Goal: Information Seeking & Learning: Learn about a topic

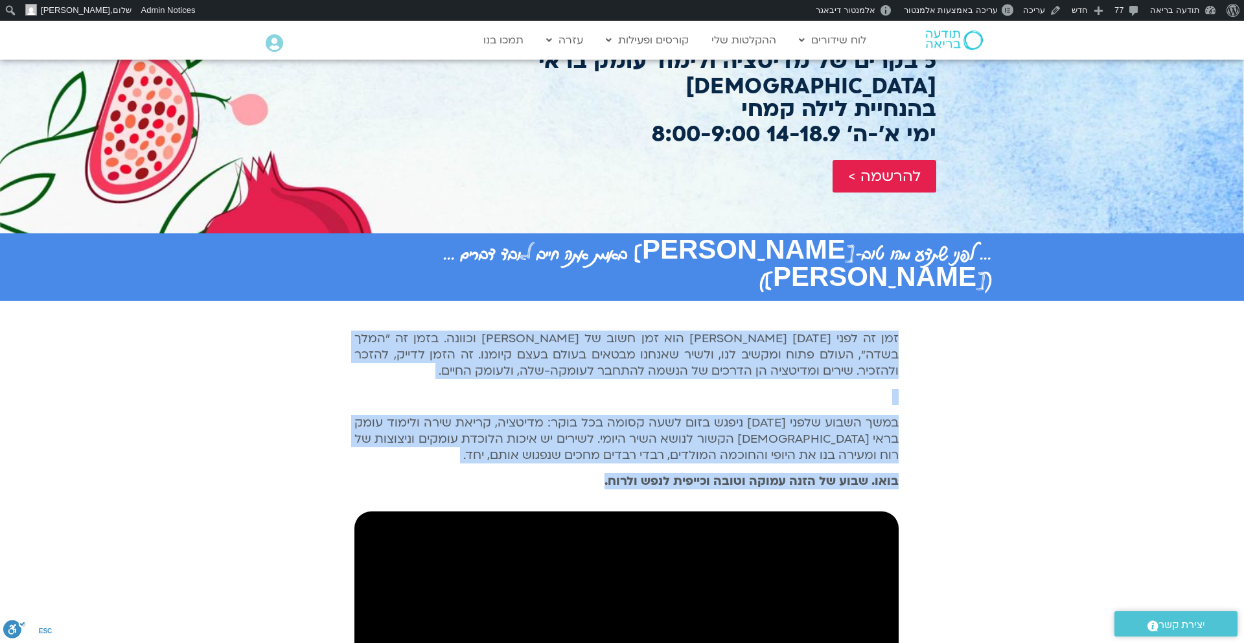
click at [973, 339] on section "זמן זה לפני [DATE] [PERSON_NAME] הוא זמן חשוב של [PERSON_NAME] וכוונה. בזמן זה …" at bounding box center [622, 569] width 1244 height 537
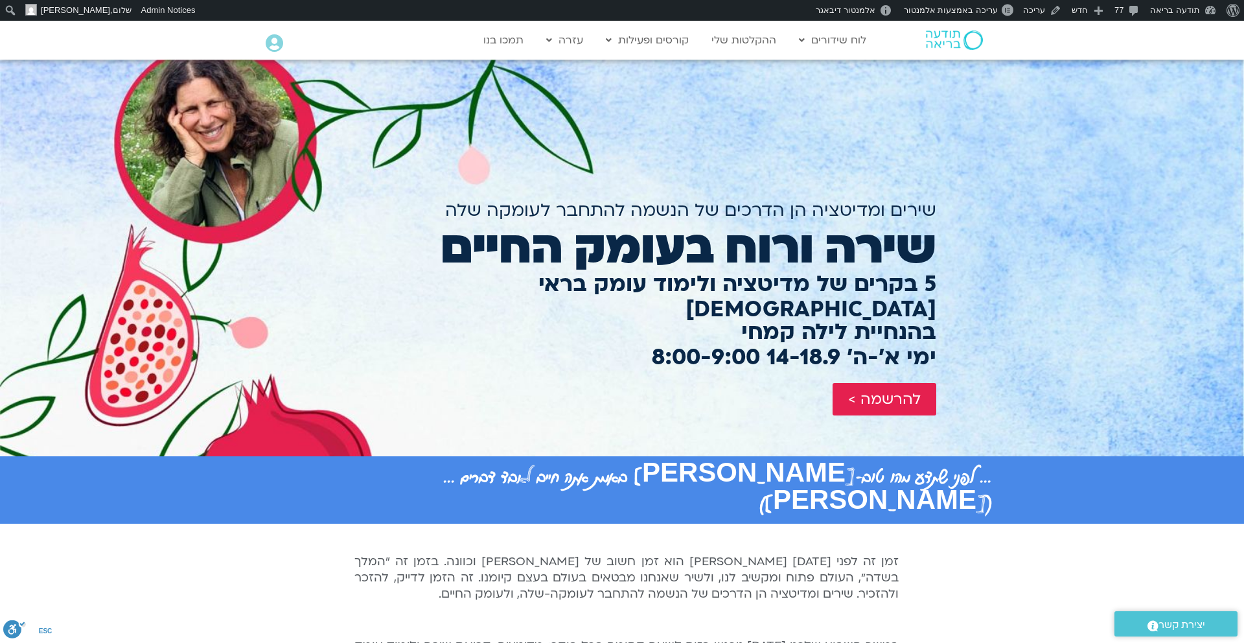
click at [949, 242] on div at bounding box center [622, 258] width 1244 height 397
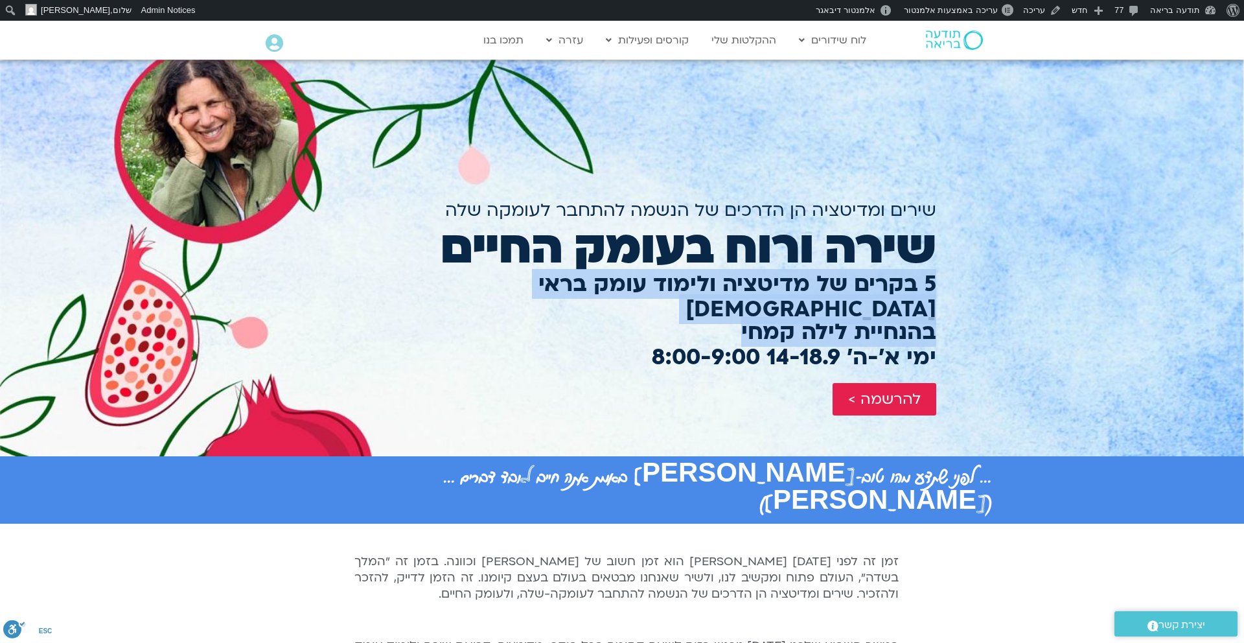
drag, startPoint x: 938, startPoint y: 281, endPoint x: 722, endPoint y: 301, distance: 216.8
click at [722, 301] on div "שירים ומדיטציה הן הדרכים של הנשמה להתחבר לעומקה שלה שירה ורוח בעומק החיים 5 בקר…" at bounding box center [622, 258] width 642 height 397
copy div "5 בקרים של מדיטציה ולימוד עומק בראי [DEMOGRAPHIC_DATA] בהנחיית לילה [PERSON_NAM…"
click at [898, 272] on h2 "5 בקרים של מדיטציה ולימוד עומק בראי [DEMOGRAPHIC_DATA]" at bounding box center [622, 297] width 629 height 51
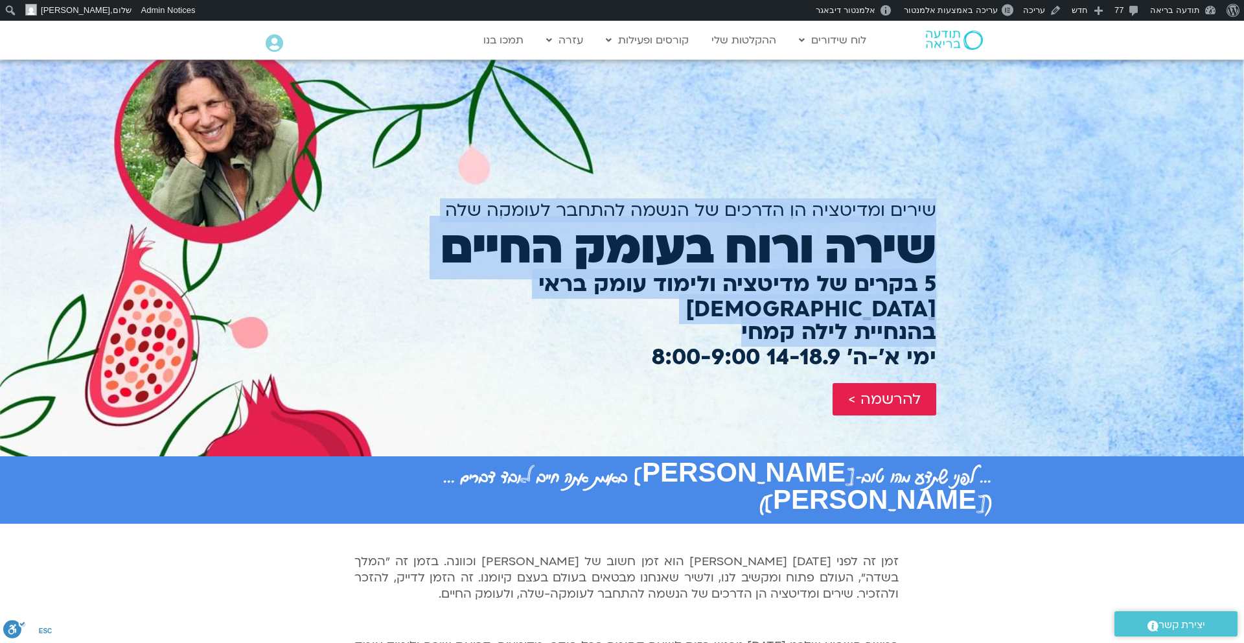
drag, startPoint x: 952, startPoint y: 246, endPoint x: 736, endPoint y: 295, distance: 222.0
click at [735, 295] on section "שירים ומדיטציה הן הדרכים של הנשמה להתחבר לעומקה שלה שירה ורוח בעומק החיים 5 בקר…" at bounding box center [622, 258] width 1244 height 397
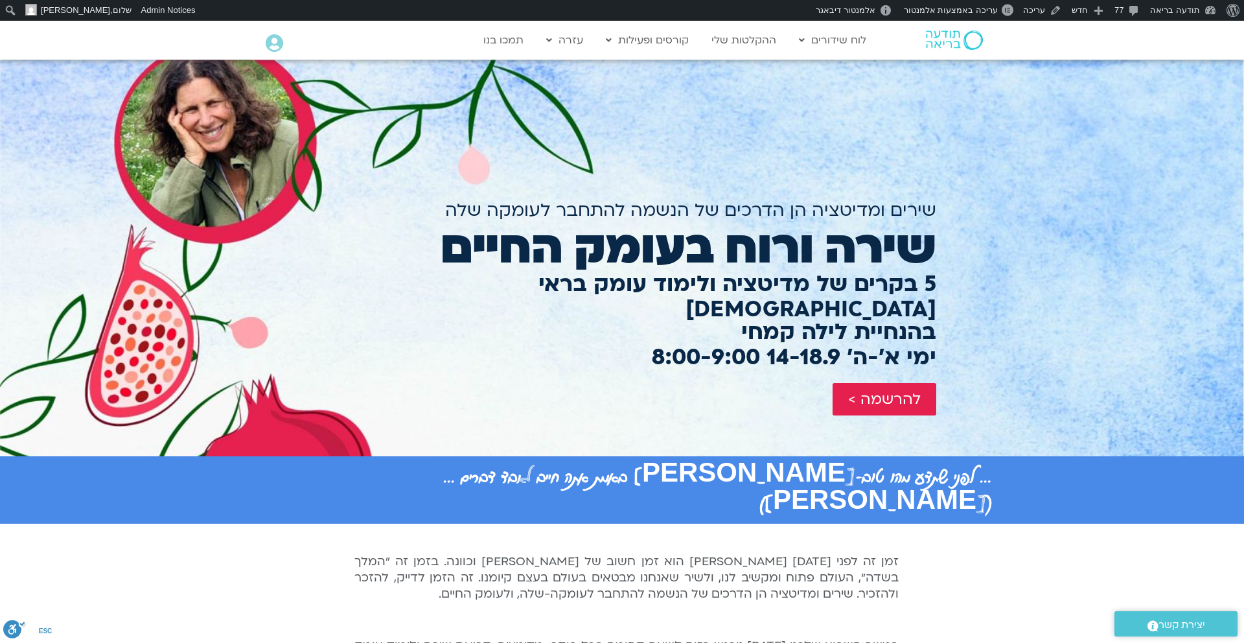
click at [736, 320] on h2 "בהנחיית לילה [PERSON_NAME] ימי א׳-ה׳ 14-18.9 8:00-9:00" at bounding box center [622, 345] width 629 height 51
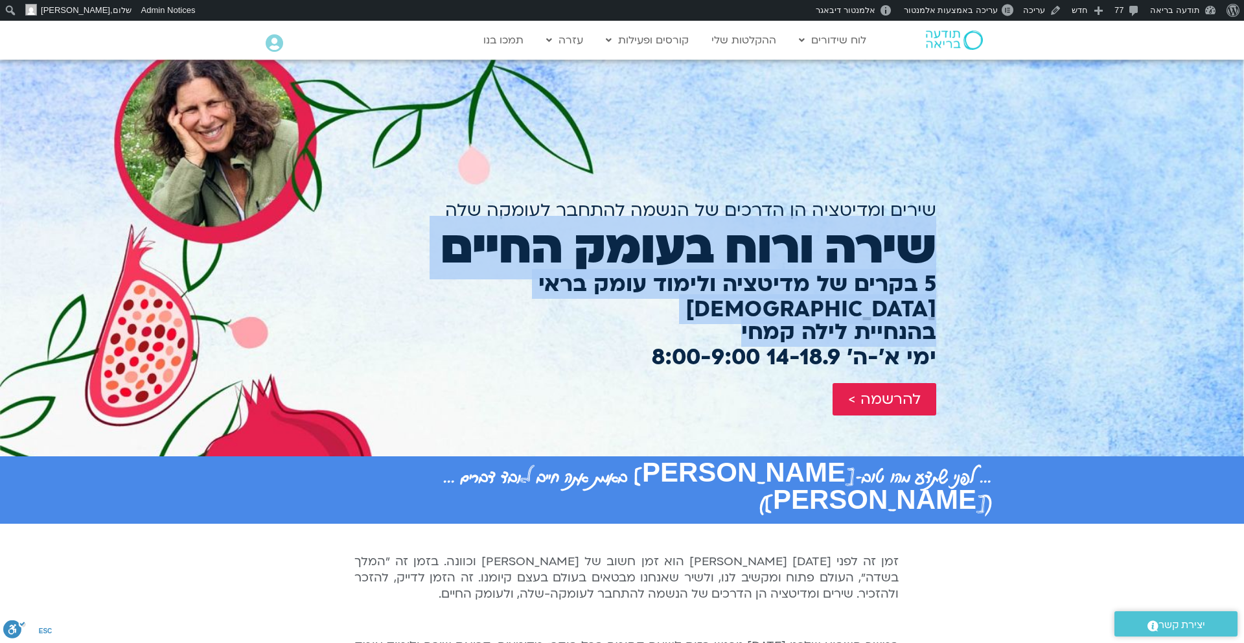
drag, startPoint x: 929, startPoint y: 253, endPoint x: 627, endPoint y: 307, distance: 306.8
click at [627, 306] on div "שירים ומדיטציה הן הדרכים של הנשמה להתחבר לעומקה שלה שירה ורוח בעומק החיים 5 בקר…" at bounding box center [622, 258] width 629 height 397
copy div "שירה ורוח בעומק החיים 5 בקרים של מדיטציה ולימוד עומק בראי [DEMOGRAPHIC_DATA] בה…"
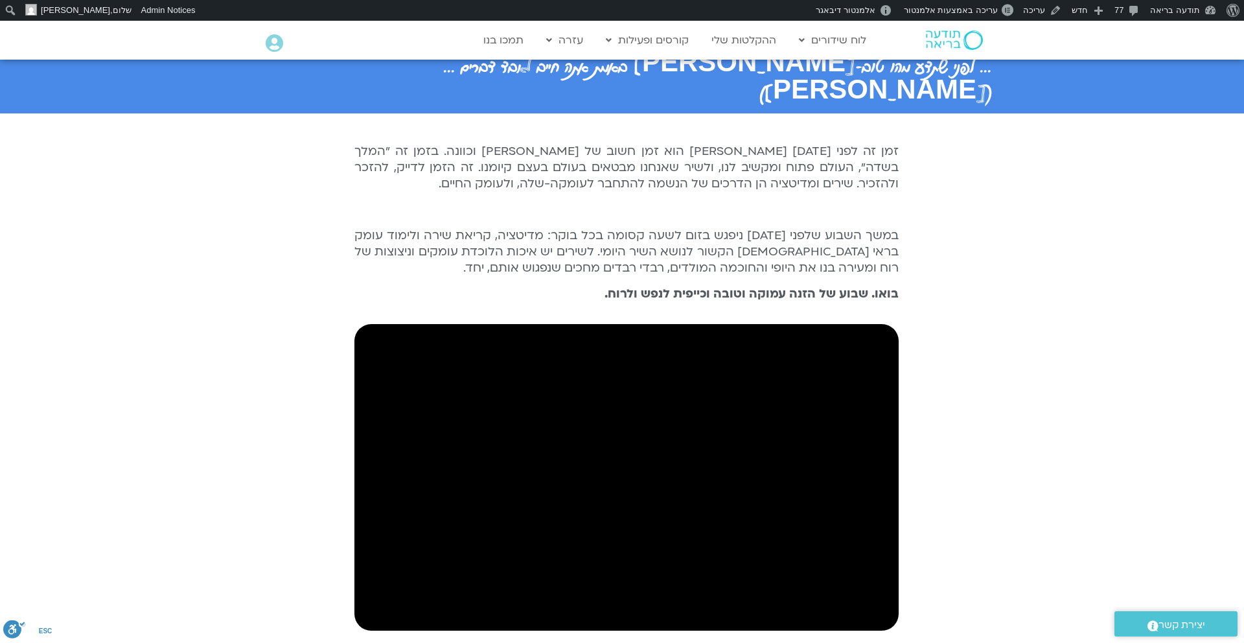
scroll to position [419, 0]
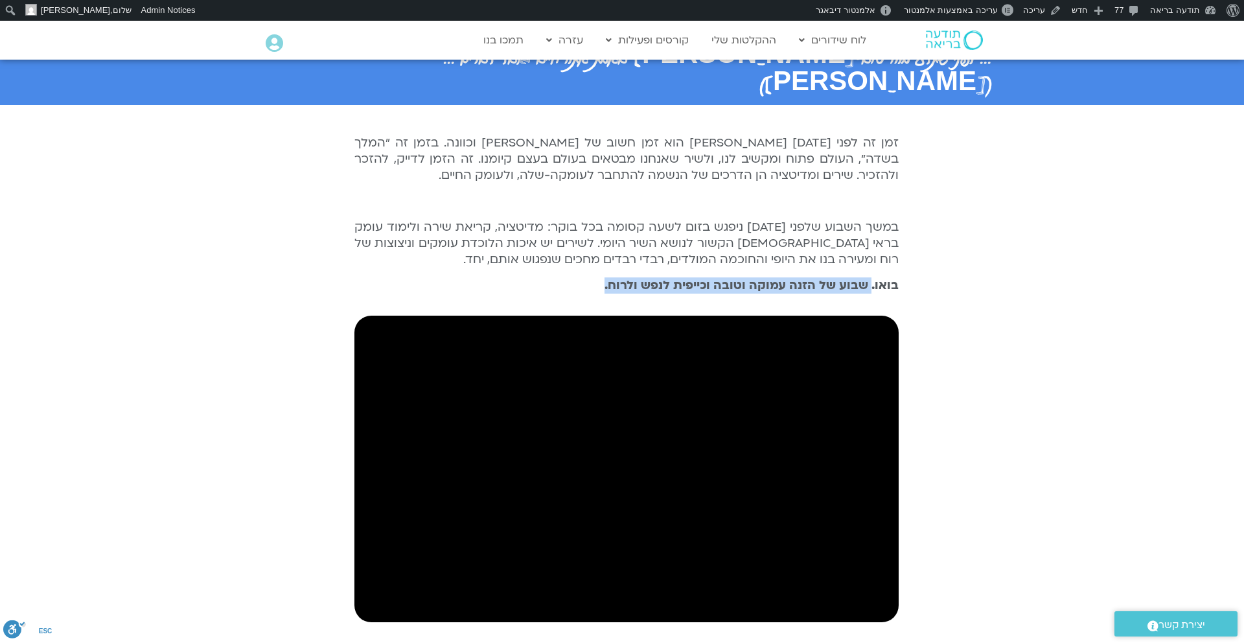
drag, startPoint x: 604, startPoint y: 231, endPoint x: 872, endPoint y: 231, distance: 267.7
click at [872, 277] on p "בואו. שבוע של הזנה עמוקה וטובה וכייפית לנפש ולרוח." at bounding box center [627, 285] width 544 height 16
copy b "שבוע של הזנה עמוקה וטובה וכייפית לנפש ולרוח."
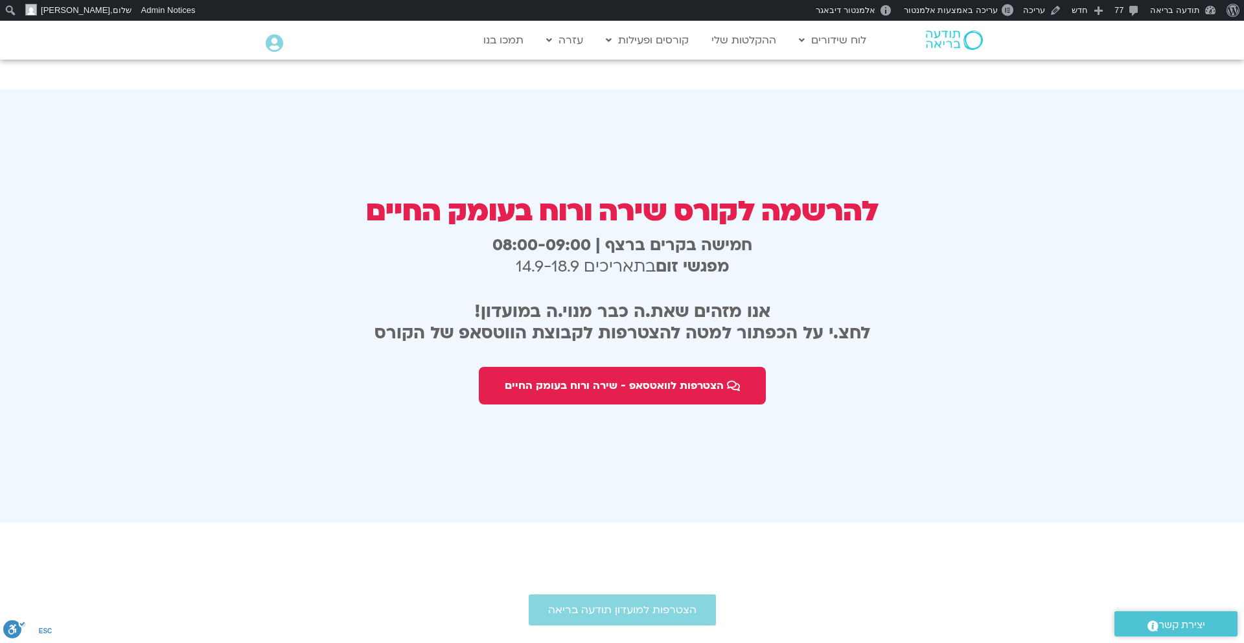
scroll to position [2352, 0]
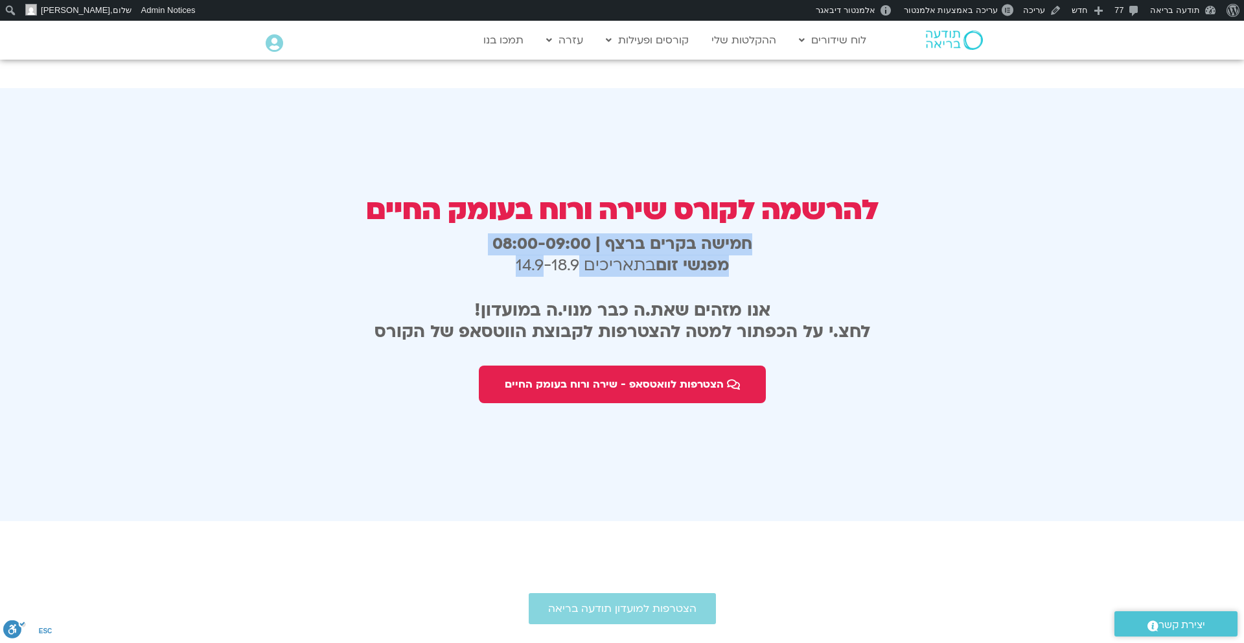
drag, startPoint x: 768, startPoint y: 178, endPoint x: 548, endPoint y: 203, distance: 221.1
click at [547, 233] on h3 "חמישה בקרים ברצף | 08:00-09:00 מפגשי זום בתאריכים 14.9-18.9" at bounding box center [623, 254] width 632 height 43
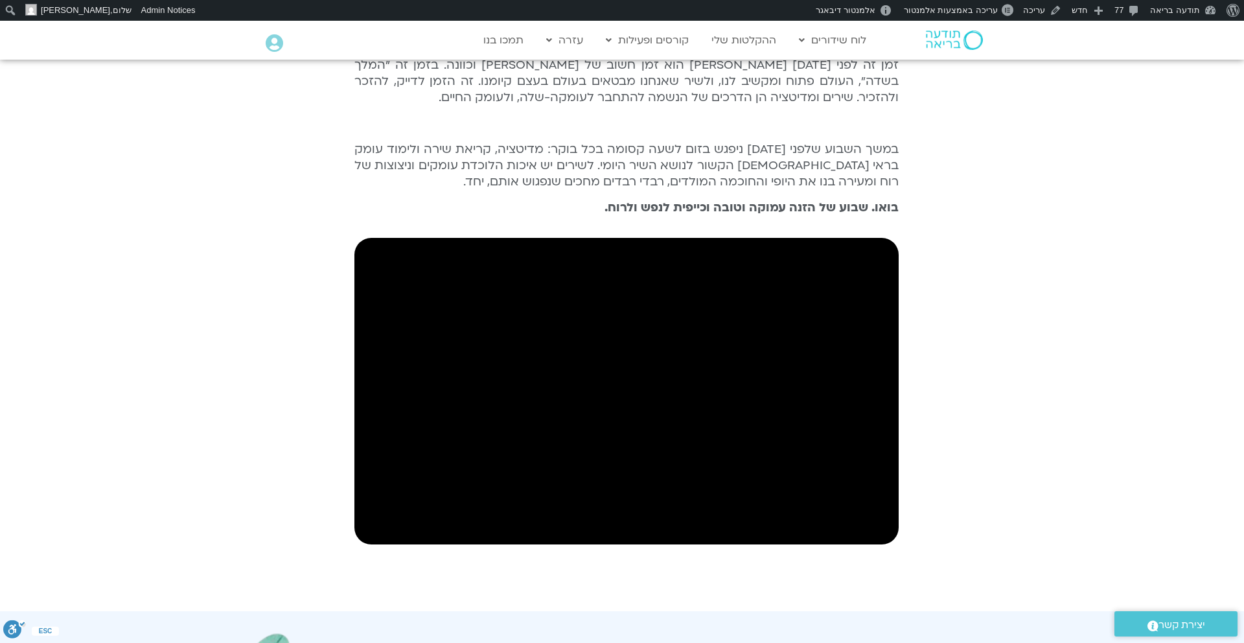
scroll to position [0, 0]
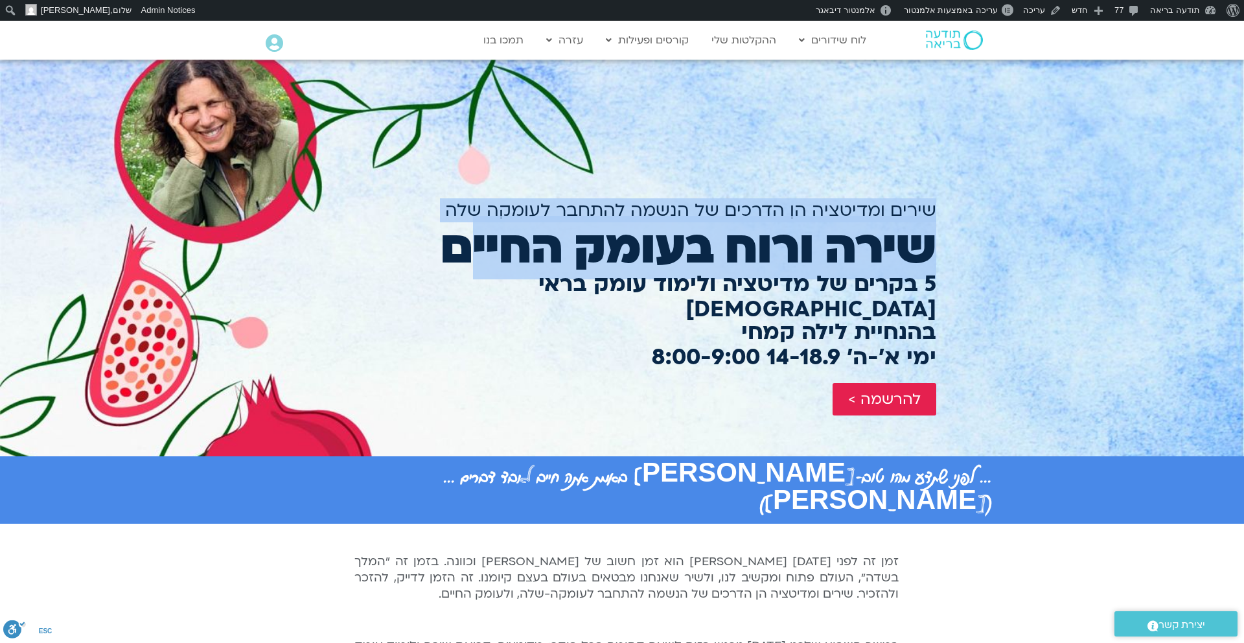
drag, startPoint x: 943, startPoint y: 248, endPoint x: 480, endPoint y: 258, distance: 463.5
click at [479, 257] on section "שירים ומדיטציה הן הדרכים של הנשמה להתחבר לעומקה שלה שירה ורוח בעומק החיים 5 בקר…" at bounding box center [622, 258] width 1244 height 397
click at [480, 258] on h2 "שירה ורוח בעומק החיים" at bounding box center [622, 247] width 629 height 53
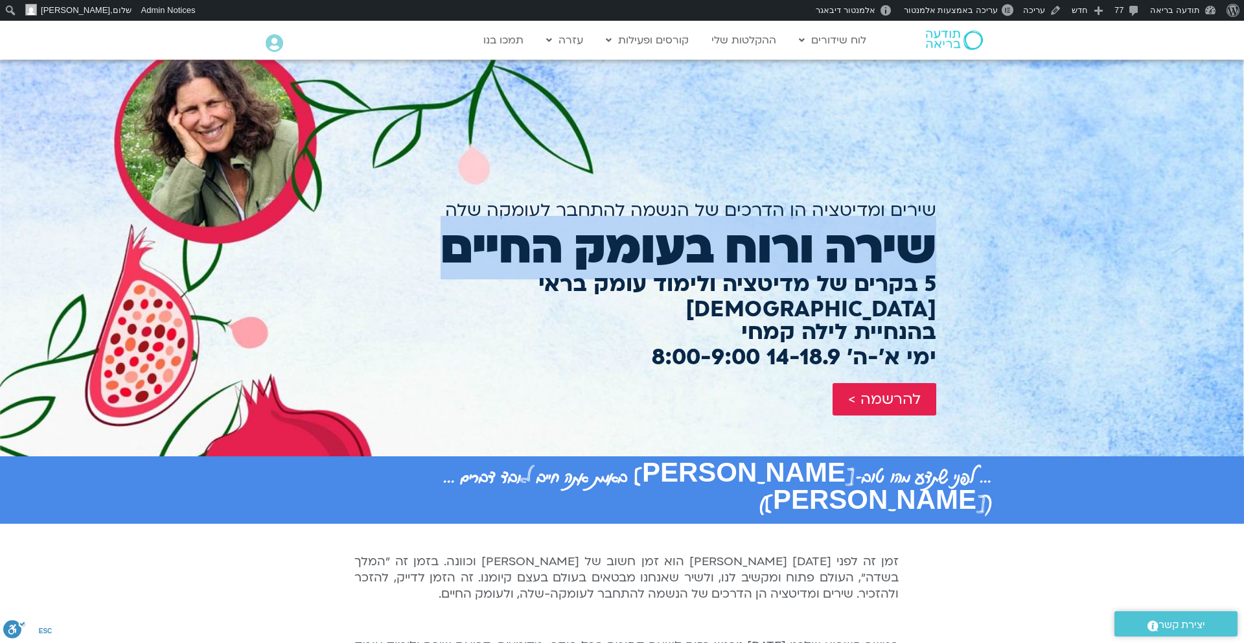
drag, startPoint x: 439, startPoint y: 248, endPoint x: 933, endPoint y: 259, distance: 494.0
click at [933, 259] on h2 "שירה ורוח בעומק החיים" at bounding box center [622, 247] width 629 height 53
copy h2 "שירה ורוח בעומק החיים"
click at [592, 240] on h2 "שירה ורוח בעומק החיים" at bounding box center [622, 247] width 629 height 53
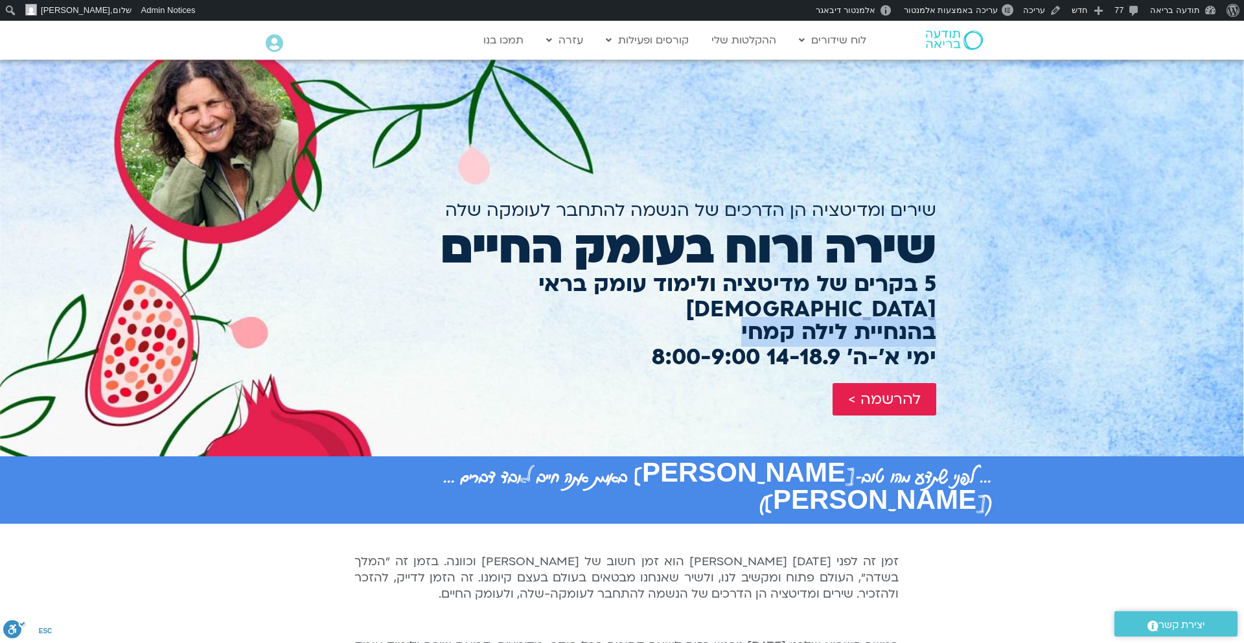
drag, startPoint x: 736, startPoint y: 307, endPoint x: 937, endPoint y: 314, distance: 200.4
click at [937, 314] on div "שירים ומדיטציה הן הדרכים של הנשמה להתחבר לעומקה שלה שירה ורוח בעומק החיים 5 בקר…" at bounding box center [622, 258] width 642 height 397
copy h2 "בהנחיית לילה קמחי"
click at [757, 333] on h2 "בהנחיית לילה [PERSON_NAME] ימי א׳-ה׳ 14-18.9 8:00-9:00" at bounding box center [622, 345] width 629 height 51
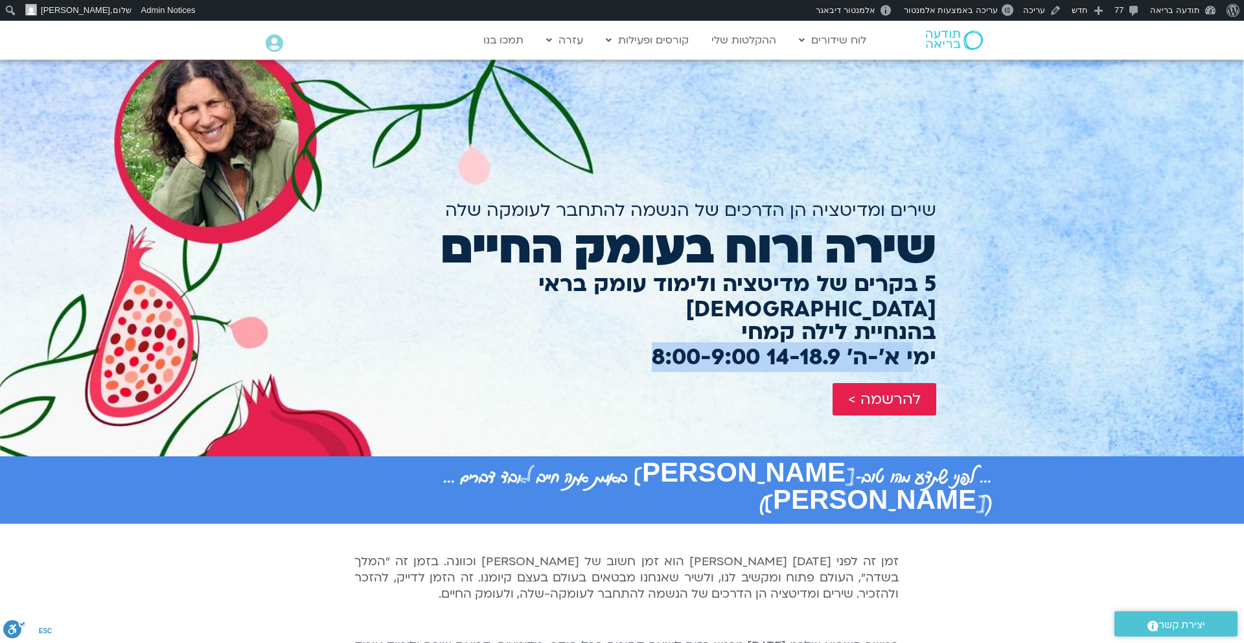
click at [757, 333] on h2 "בהנחיית לילה [PERSON_NAME] ימי א׳-ה׳ 14-18.9 8:00-9:00" at bounding box center [622, 345] width 629 height 51
copy div "ימי א׳-ה׳ 14-18.9 8:00-9:00"
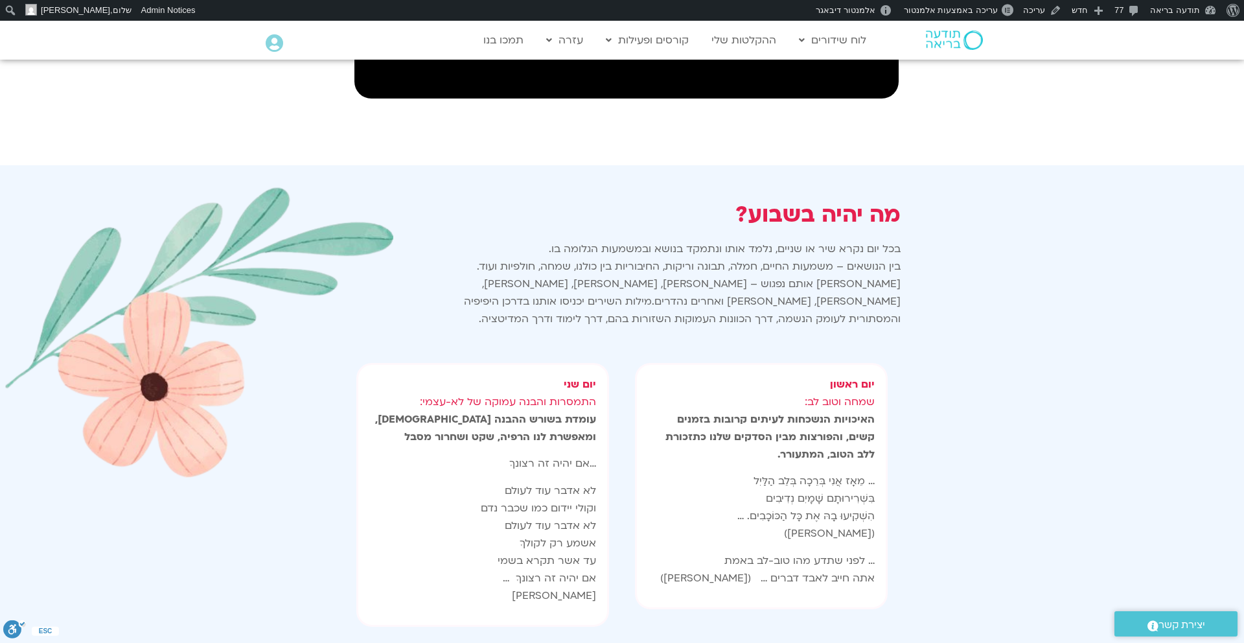
scroll to position [943, 0]
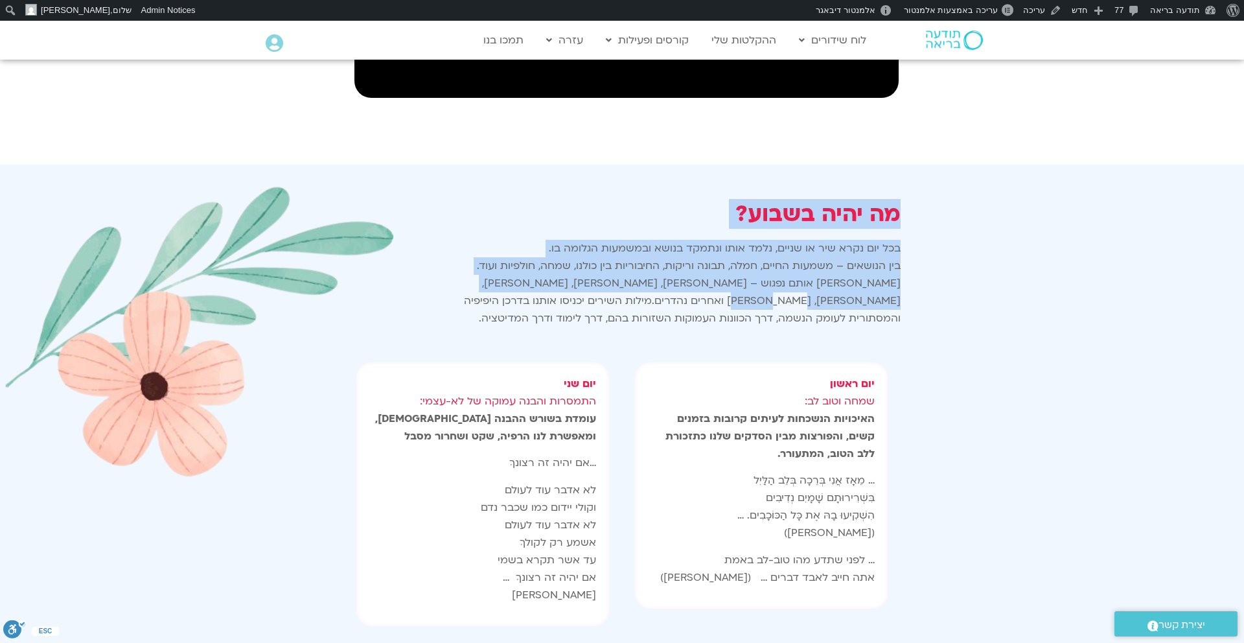
drag, startPoint x: 911, startPoint y: 196, endPoint x: 865, endPoint y: 246, distance: 67.9
copy div "מה יהיה בשבוע? בכל יום נקרא שיר או שניים, נלמד אותו ונתמקד בנושא ובמשמעות הגלומ…"
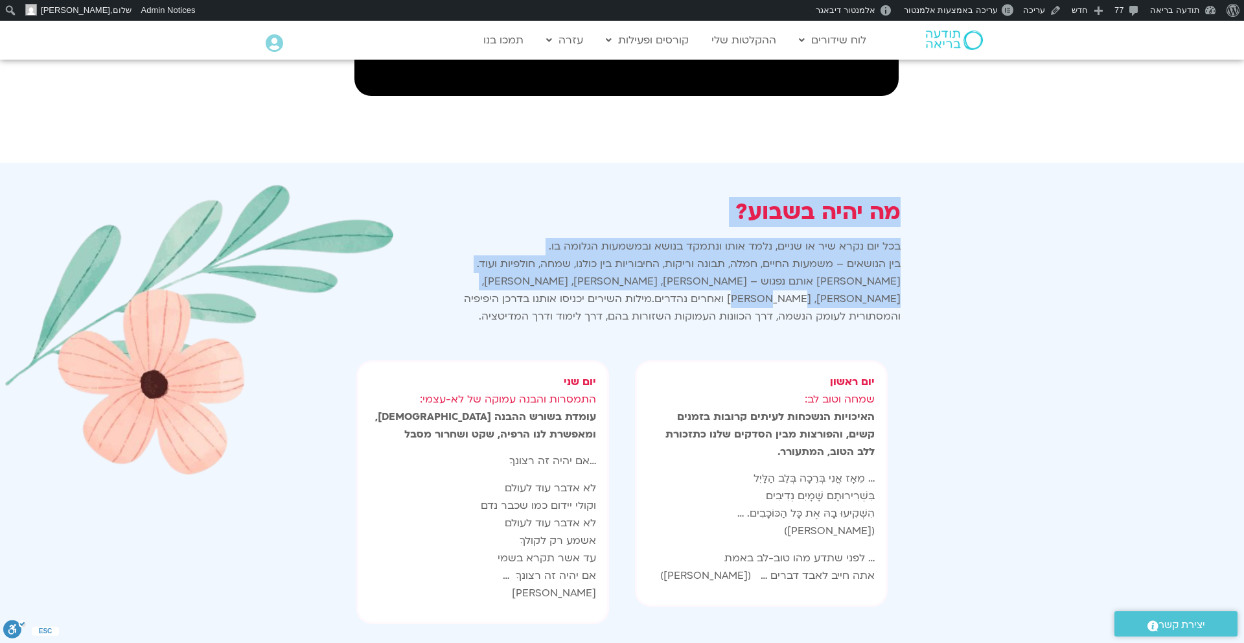
scroll to position [953, 0]
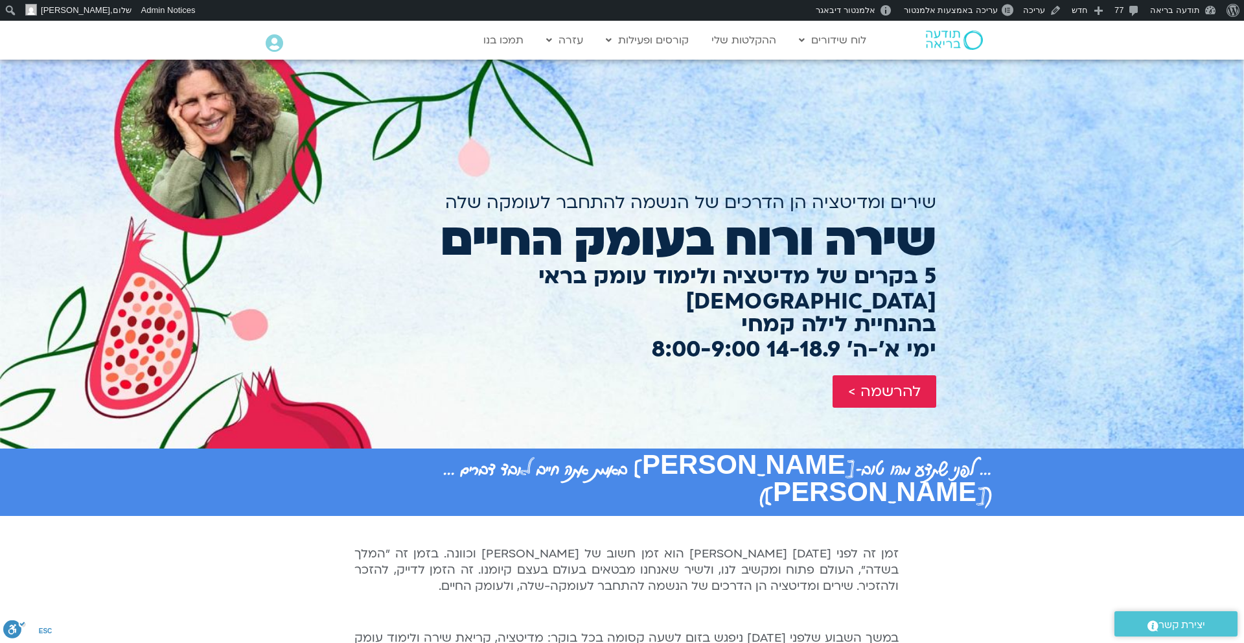
scroll to position [0, 0]
